Goal: Feedback & Contribution: Contribute content

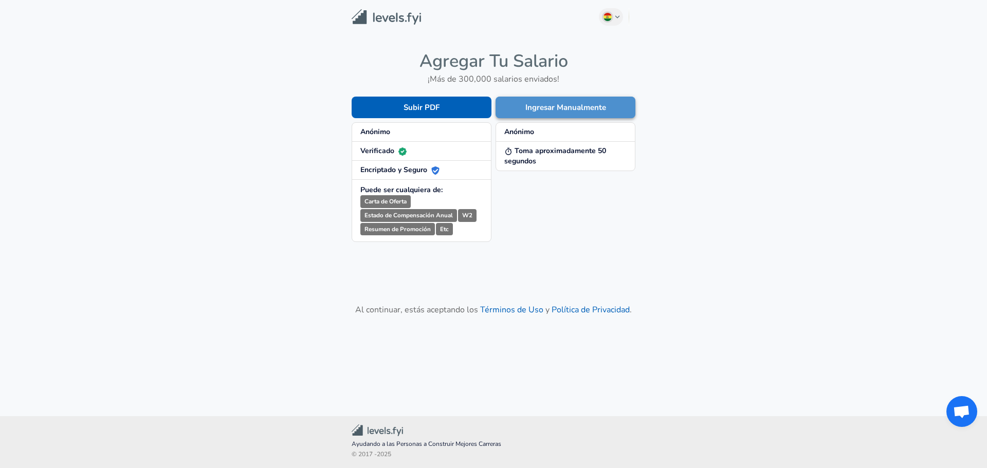
click at [544, 110] on button "Ingresar Manualmente" at bounding box center [566, 108] width 140 height 22
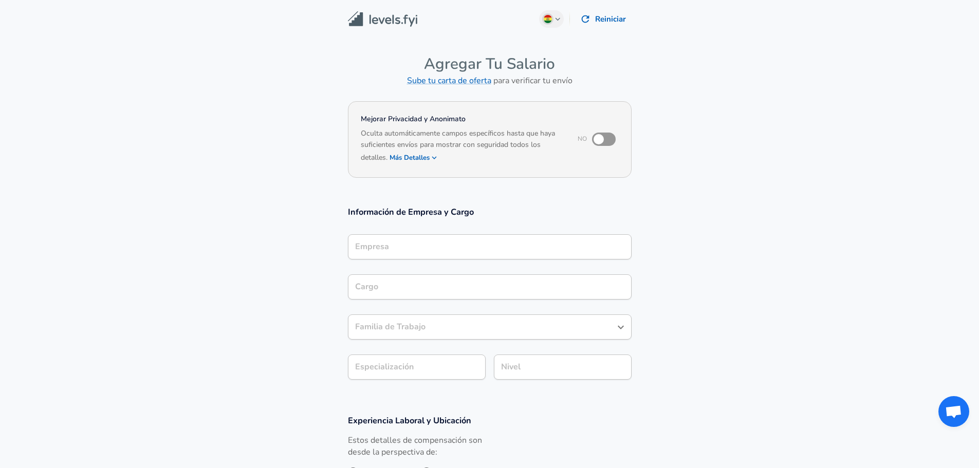
scroll to position [10, 0]
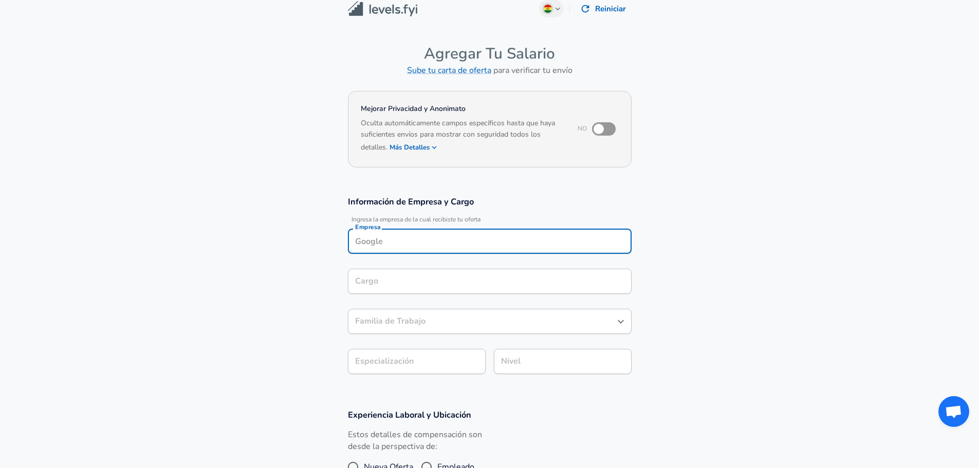
click at [485, 250] on div "Empresa" at bounding box center [490, 241] width 284 height 25
click at [491, 261] on li "Nokia" at bounding box center [490, 265] width 284 height 15
type input "Nokia"
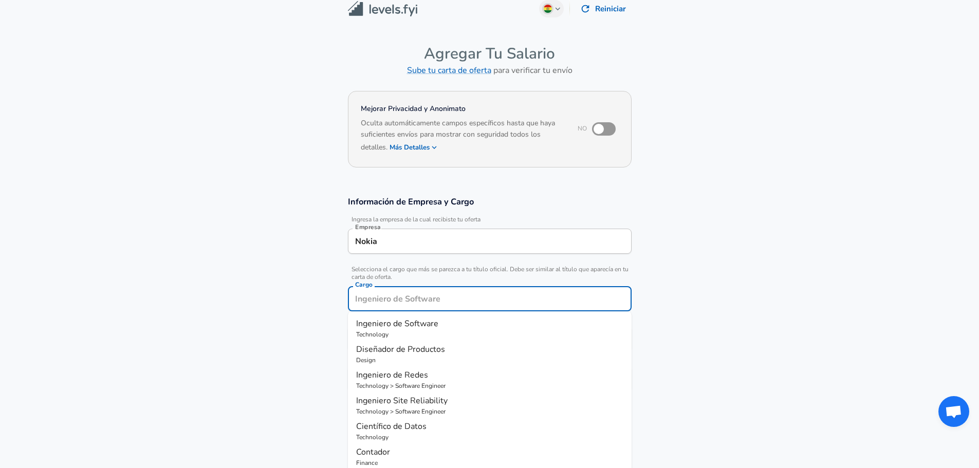
scroll to position [31, 0]
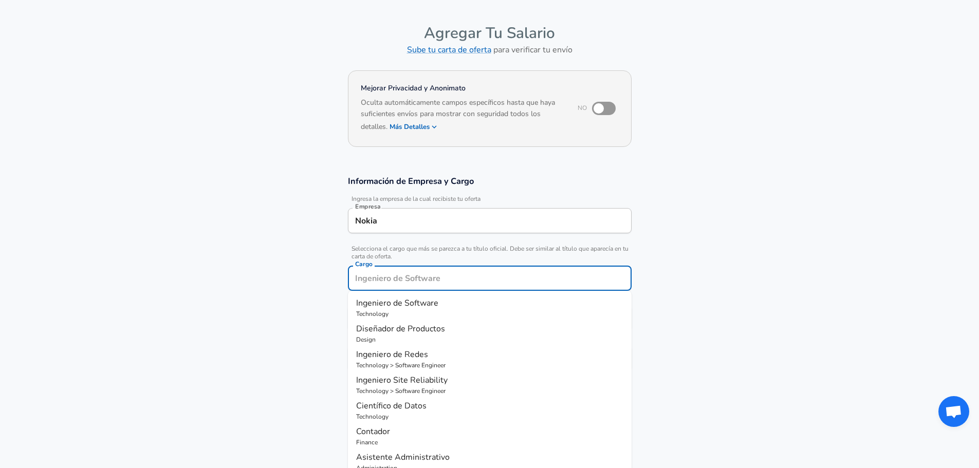
click at [478, 279] on input "Cargo" at bounding box center [490, 278] width 275 height 16
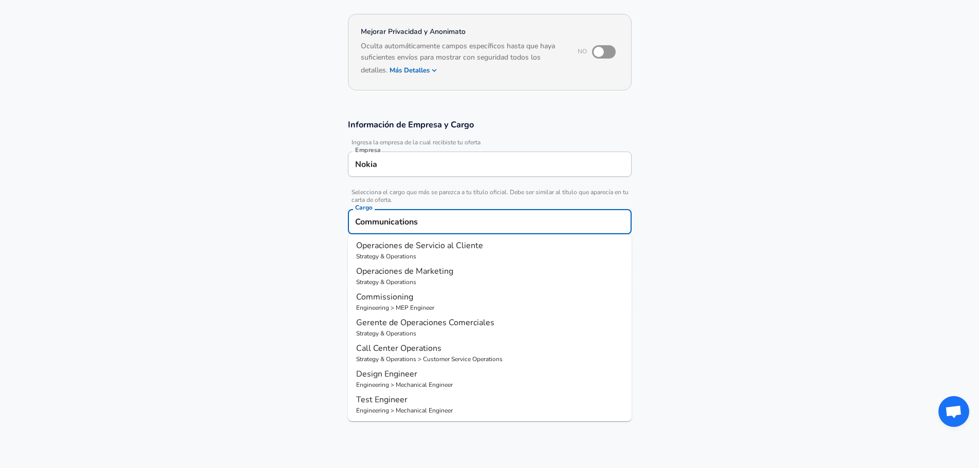
scroll to position [89, 0]
click at [453, 347] on p "Call Center Operations" at bounding box center [489, 347] width 267 height 12
type input "Call Center Operations"
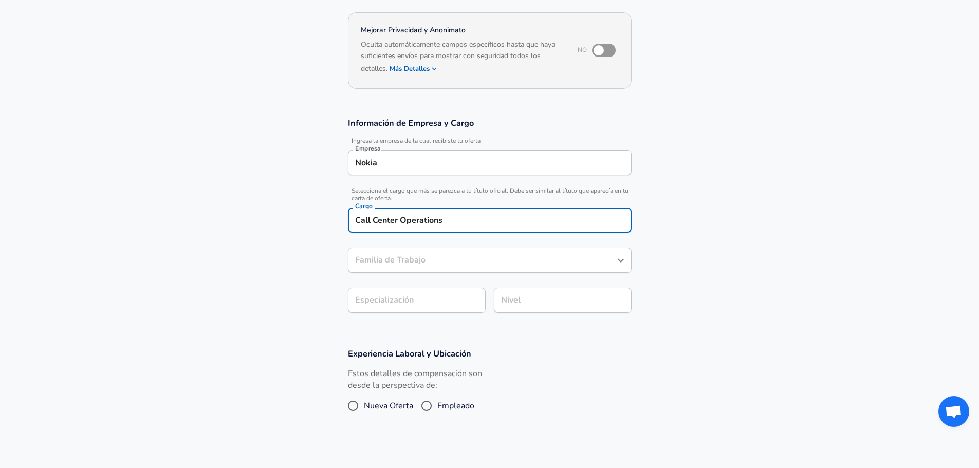
type input "Operaciones de Servicio al Cliente"
type input "Call Center Operations"
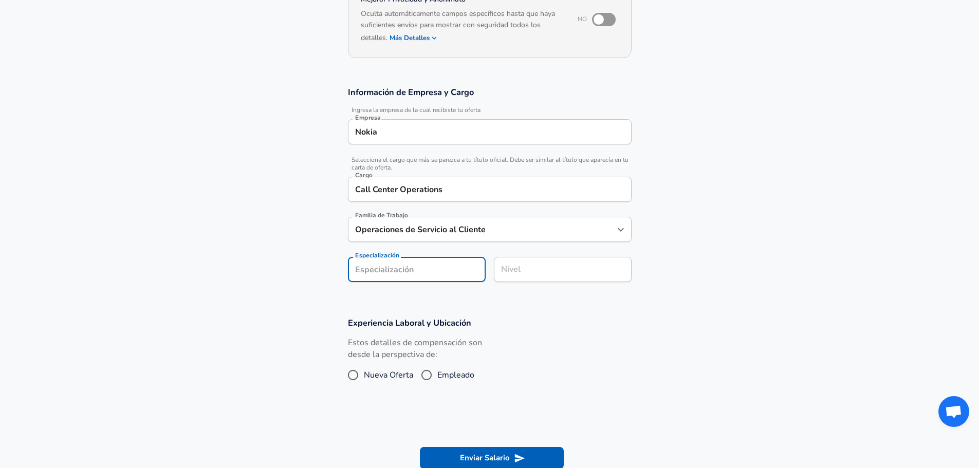
click at [448, 302] on section "Información de Empresa y Cargo Ingresa la empresa de la cual recibiste tu ofert…" at bounding box center [489, 190] width 979 height 231
type input "Datos"
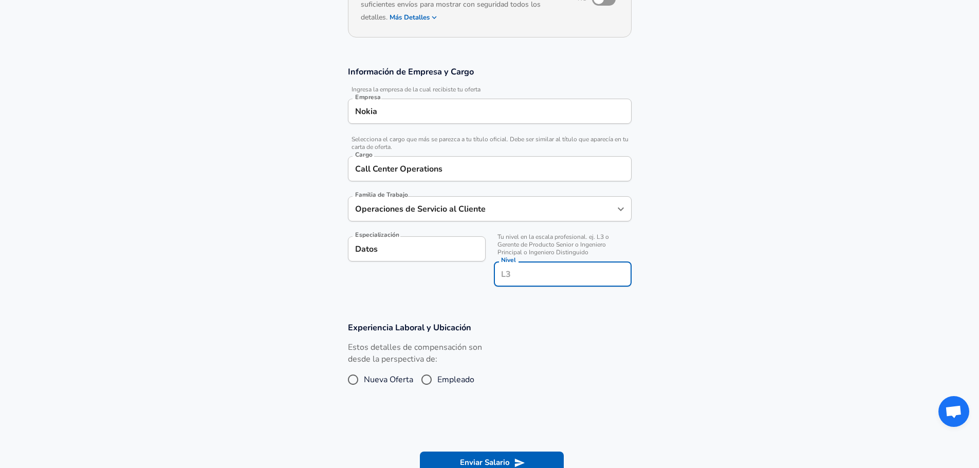
click at [522, 272] on input "Nivel" at bounding box center [563, 274] width 129 height 16
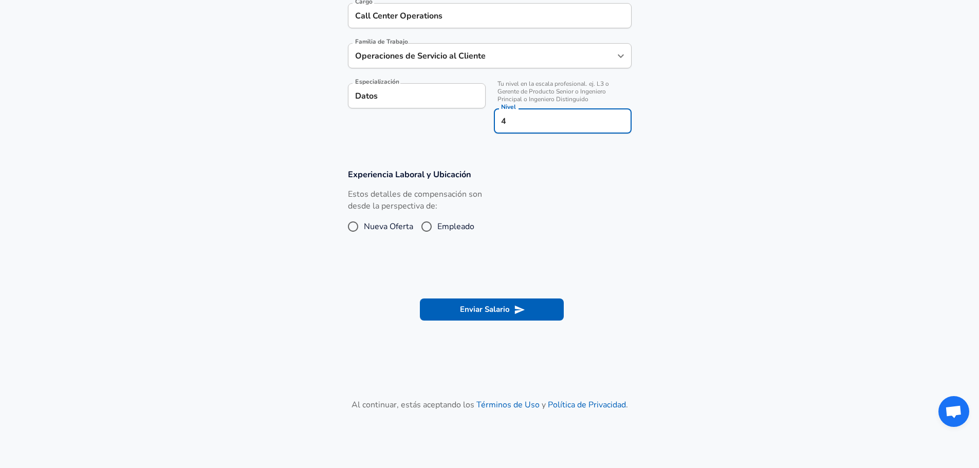
scroll to position [294, 0]
type input "4"
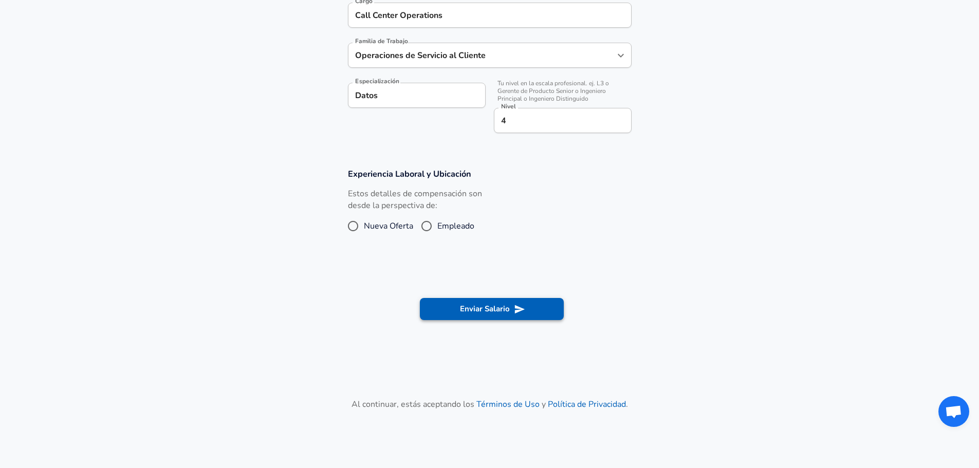
drag, startPoint x: 481, startPoint y: 296, endPoint x: 482, endPoint y: 308, distance: 12.4
click at [482, 308] on section "Enviar Salario" at bounding box center [489, 308] width 979 height 58
click at [482, 308] on button "Enviar Salario" at bounding box center [492, 309] width 144 height 22
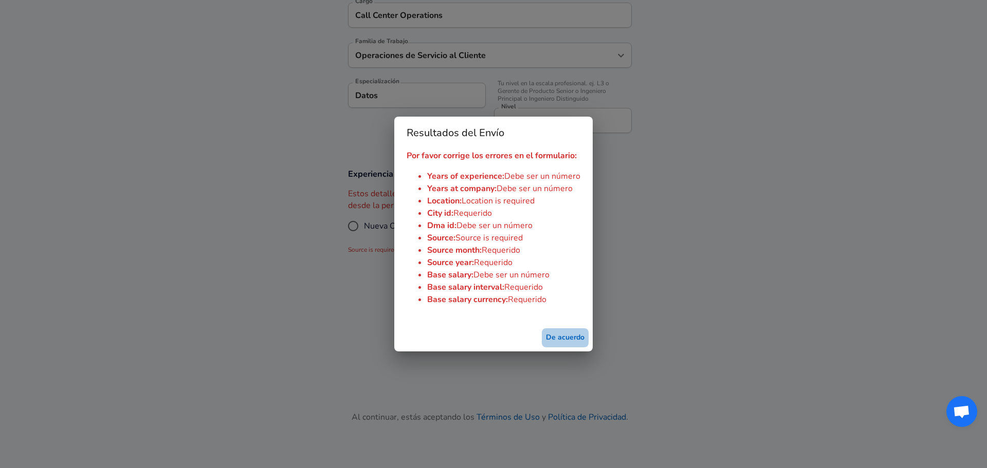
click at [552, 334] on button "De acuerdo" at bounding box center [565, 337] width 47 height 19
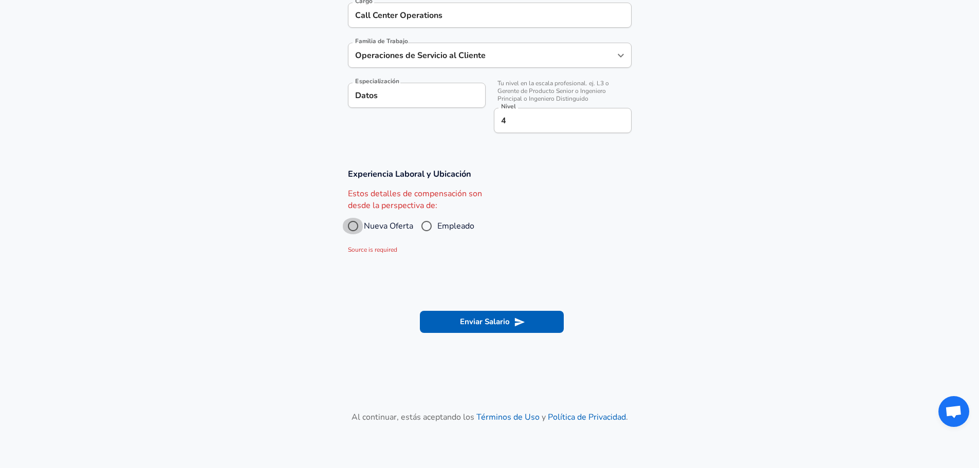
click at [355, 224] on input "Nueva Oferta" at bounding box center [353, 226] width 22 height 16
radio input "true"
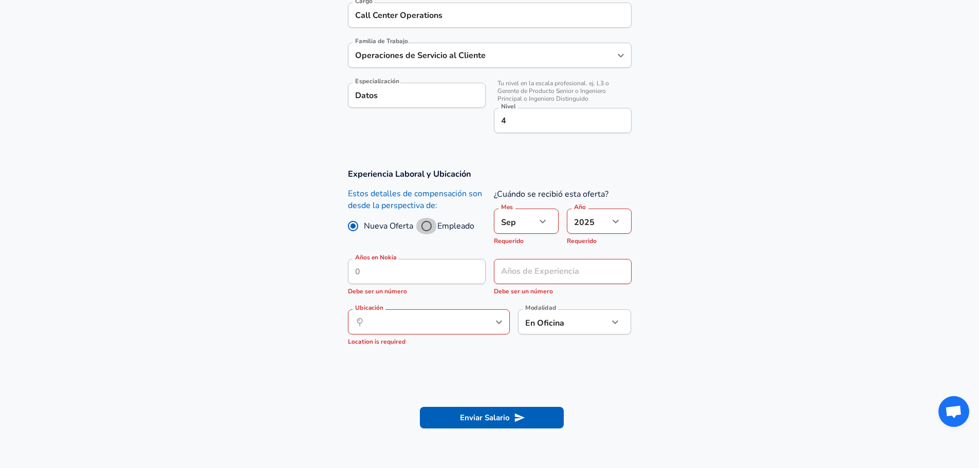
click at [430, 228] on input "Empleado" at bounding box center [427, 226] width 22 height 16
radio input "true"
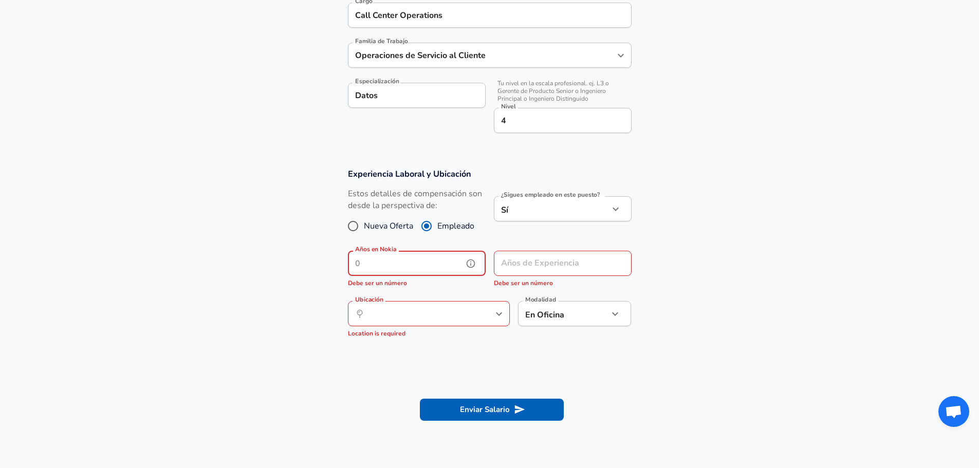
click at [446, 268] on input "Años en Nokia" at bounding box center [405, 263] width 115 height 25
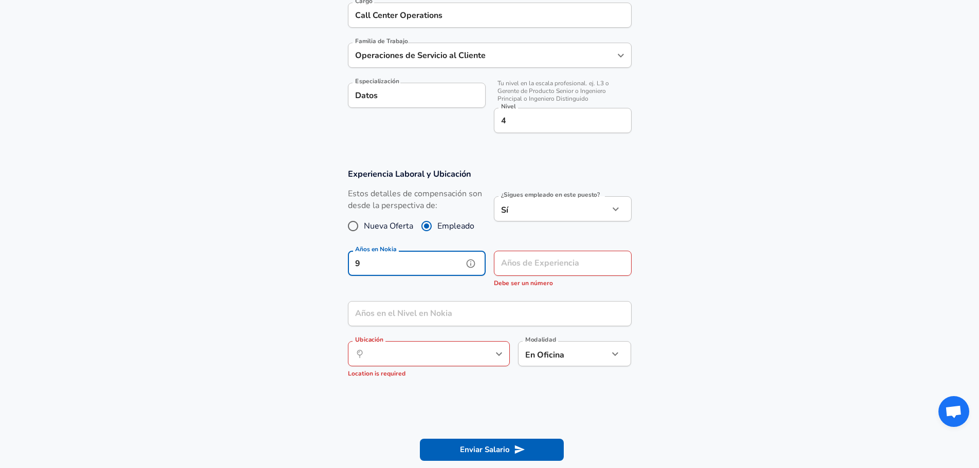
type input "9"
click at [523, 268] on input "Años de Experiencia" at bounding box center [551, 263] width 115 height 25
type input "8"
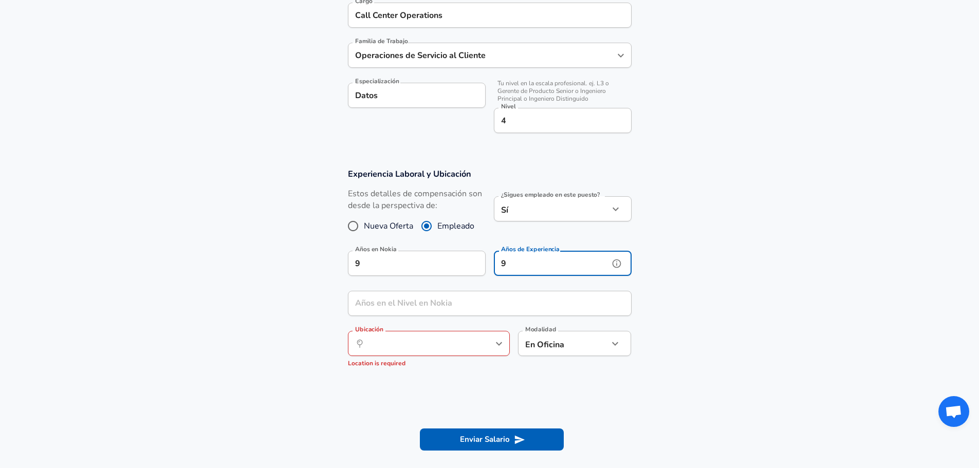
type input "9"
click at [480, 297] on input "Años en el Nivel en Nokia" at bounding box center [478, 303] width 261 height 25
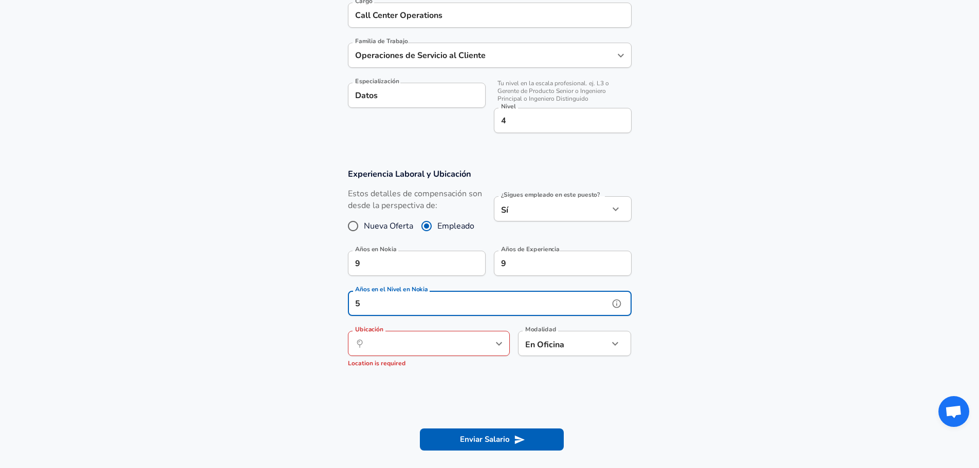
click at [484, 341] on icon "help" at bounding box center [482, 344] width 10 height 10
type input "5"
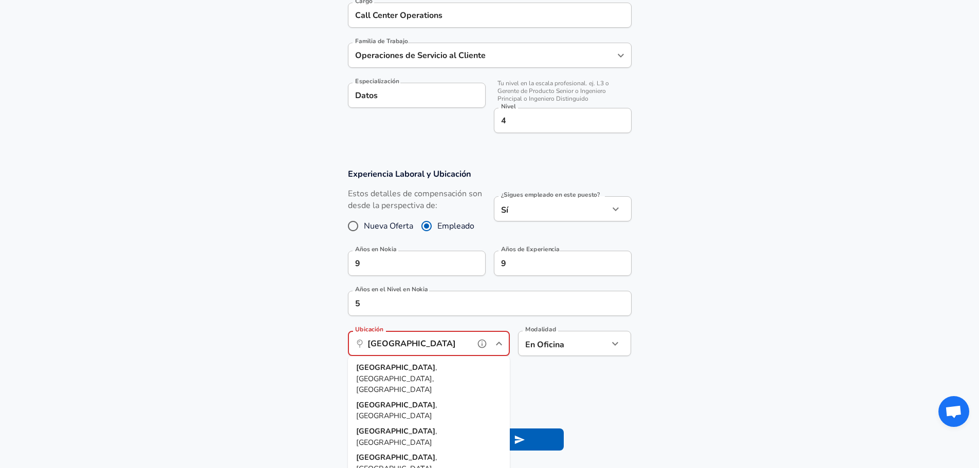
click at [466, 362] on li "[GEOGRAPHIC_DATA] , [GEOGRAPHIC_DATA], [GEOGRAPHIC_DATA]" at bounding box center [429, 379] width 162 height 38
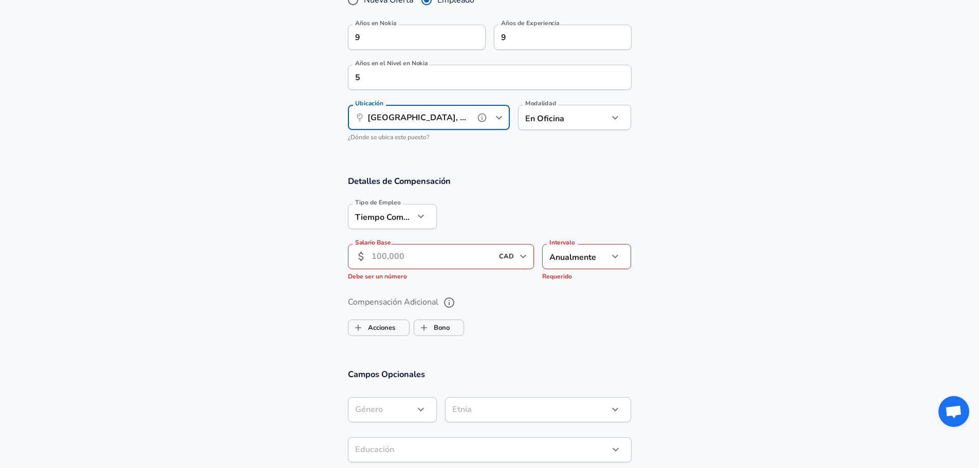
scroll to position [521, 0]
type input "[GEOGRAPHIC_DATA], [GEOGRAPHIC_DATA], [GEOGRAPHIC_DATA]"
click at [458, 257] on input "Salario Base" at bounding box center [433, 256] width 122 height 25
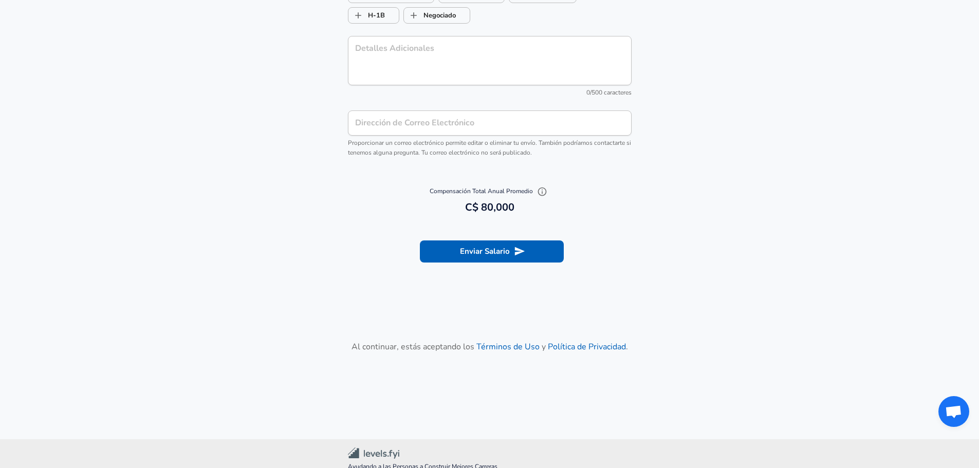
scroll to position [1058, 0]
type input "80,000"
click at [513, 245] on button "Enviar Salario" at bounding box center [492, 251] width 144 height 22
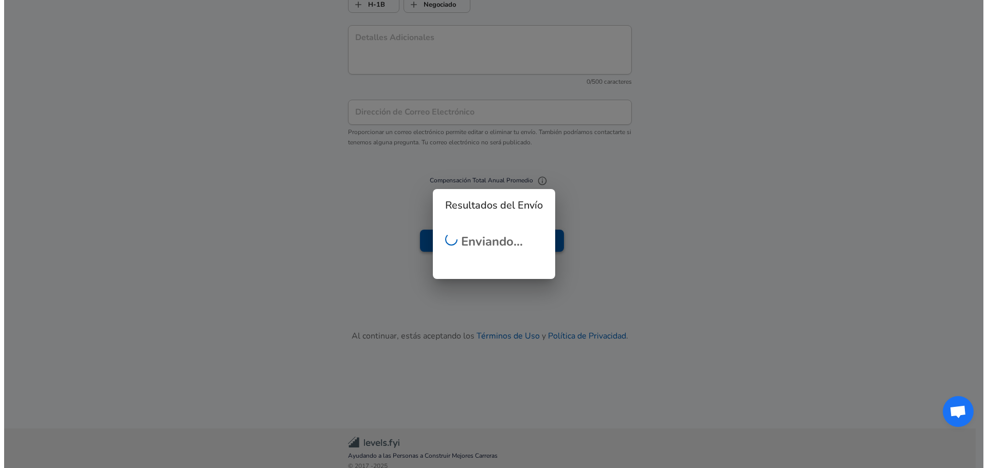
scroll to position [1048, 0]
